Goal: Transaction & Acquisition: Purchase product/service

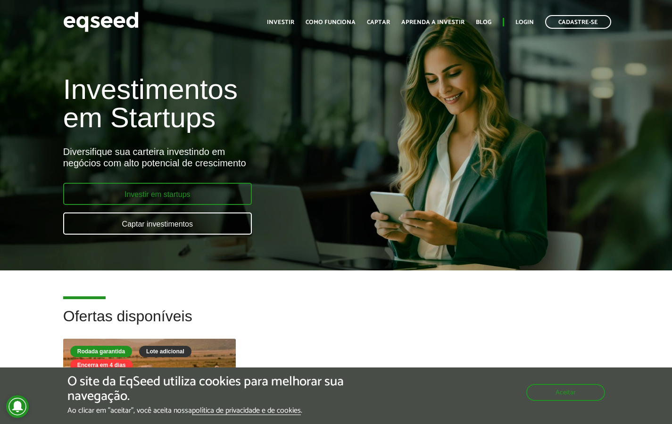
click at [223, 191] on link "Investir em startups" at bounding box center [157, 194] width 189 height 22
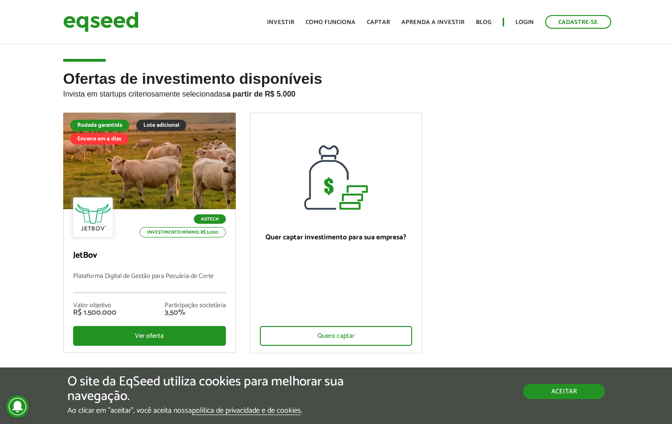
click at [542, 389] on button "Aceitar" at bounding box center [564, 391] width 82 height 15
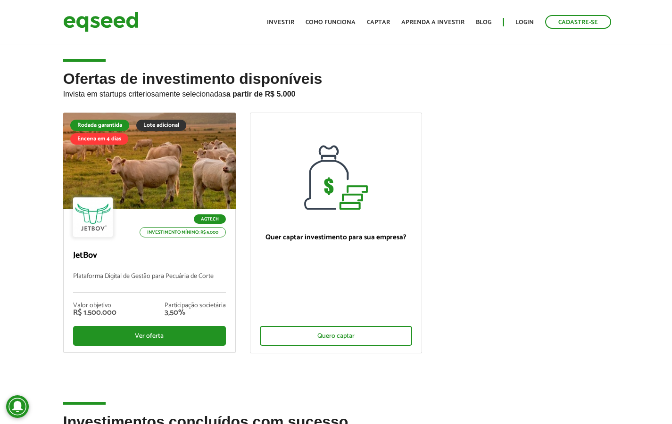
click at [543, 220] on ul "Rodada garantida Lote adicional Encerra em 4 dias Agtech Investimento mínimo: R…" at bounding box center [336, 241] width 560 height 257
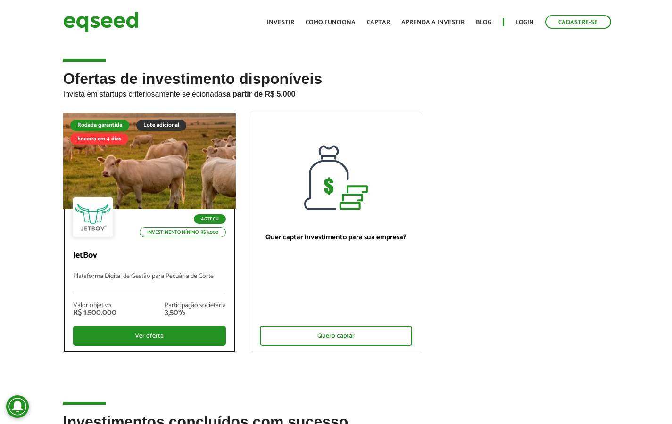
click at [185, 247] on div "Agtech Investimento mínimo: R$ 5.000 JetBov Plataforma Digital de Gestão para P…" at bounding box center [150, 280] width 172 height 143
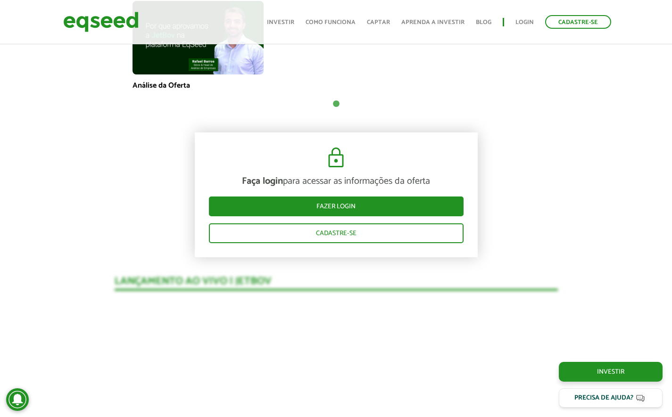
scroll to position [754, 0]
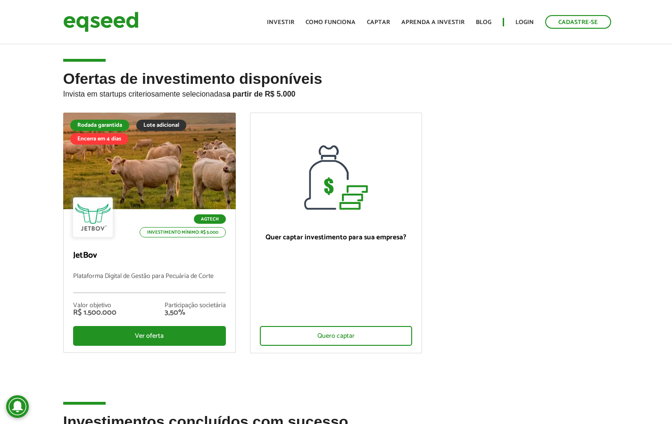
click at [568, 246] on ul "Rodada garantida Lote adicional Encerra em 4 dias Agtech Investimento mínimo: R…" at bounding box center [336, 241] width 560 height 257
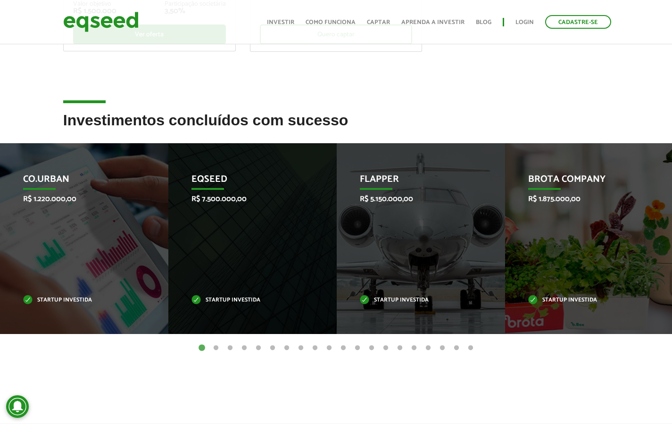
scroll to position [306, 0]
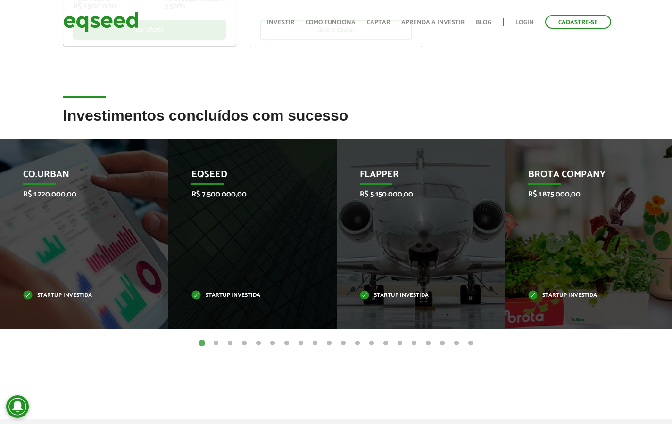
click at [216, 339] on button "2" at bounding box center [215, 343] width 9 height 9
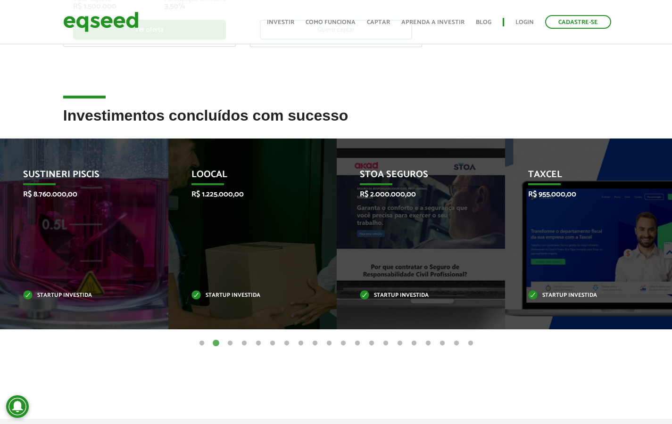
click at [231, 341] on button "3" at bounding box center [229, 343] width 9 height 9
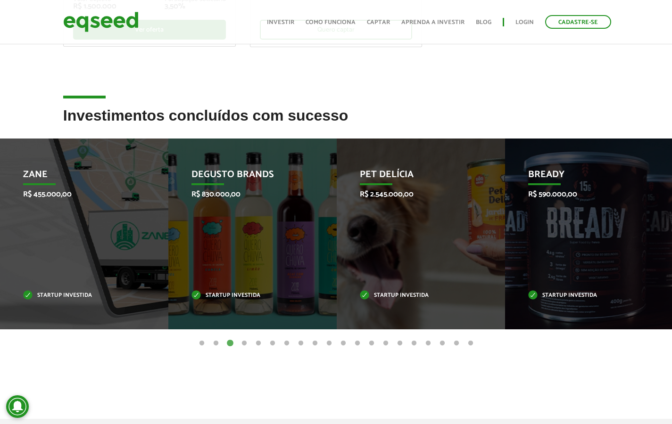
click at [242, 342] on button "4" at bounding box center [244, 343] width 9 height 9
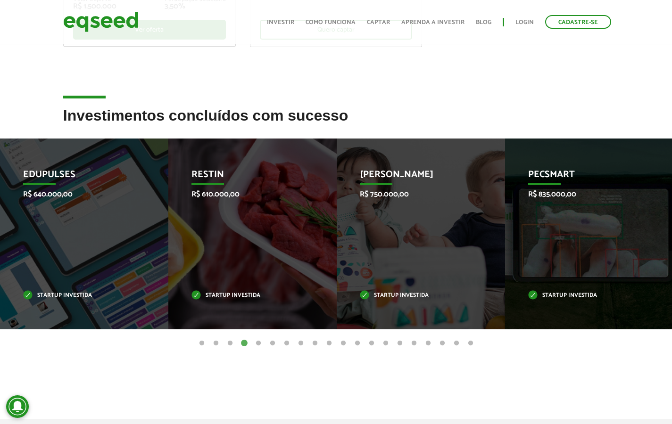
click at [256, 342] on button "5" at bounding box center [258, 343] width 9 height 9
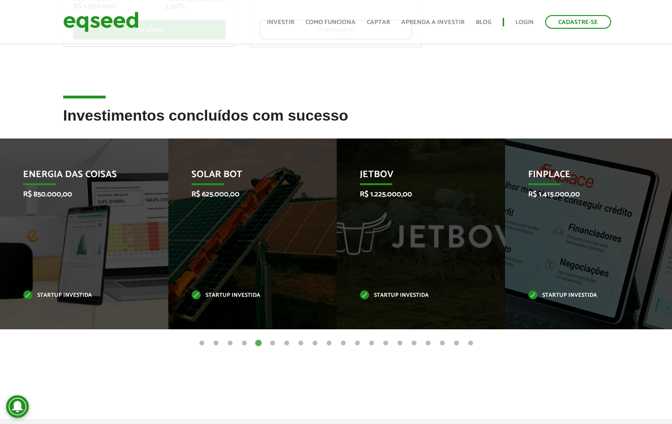
click at [272, 341] on button "6" at bounding box center [272, 343] width 9 height 9
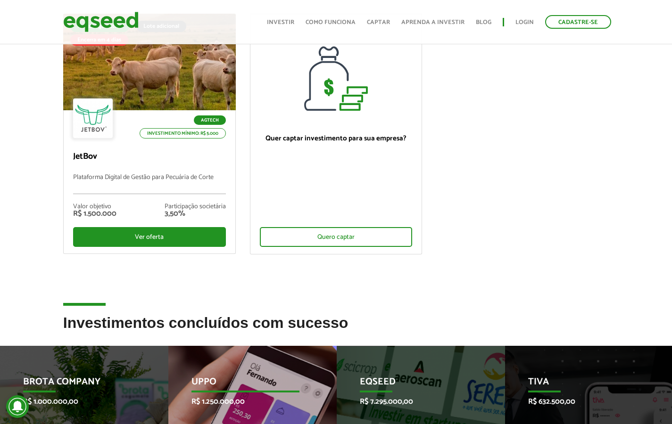
scroll to position [0, 0]
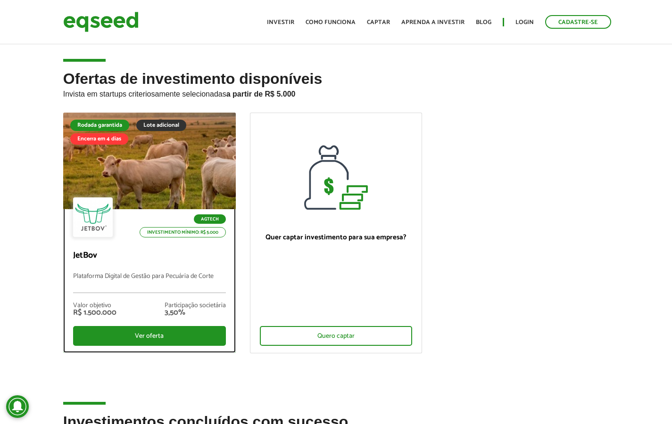
click at [128, 173] on div at bounding box center [149, 161] width 207 height 116
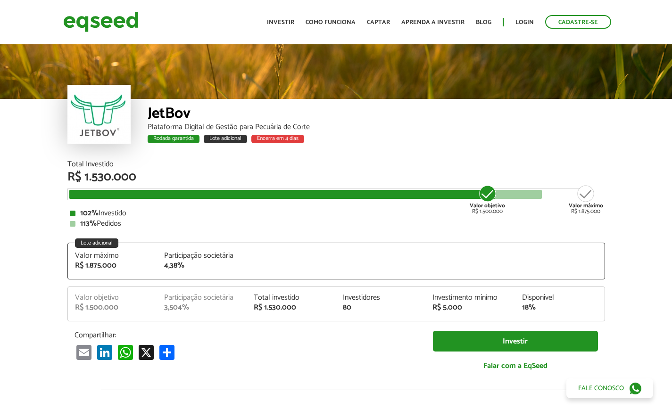
scroll to position [1111, 0]
